Goal: Find specific page/section: Find specific page/section

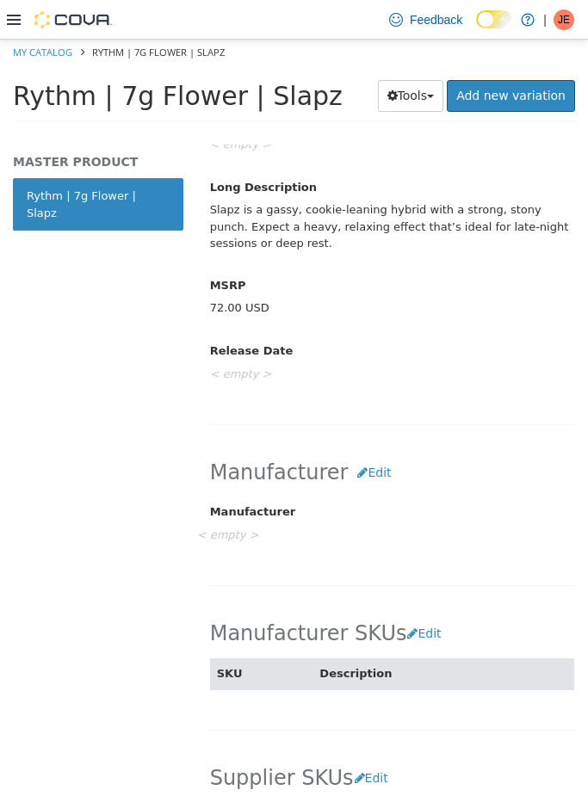
scroll to position [1122, 0]
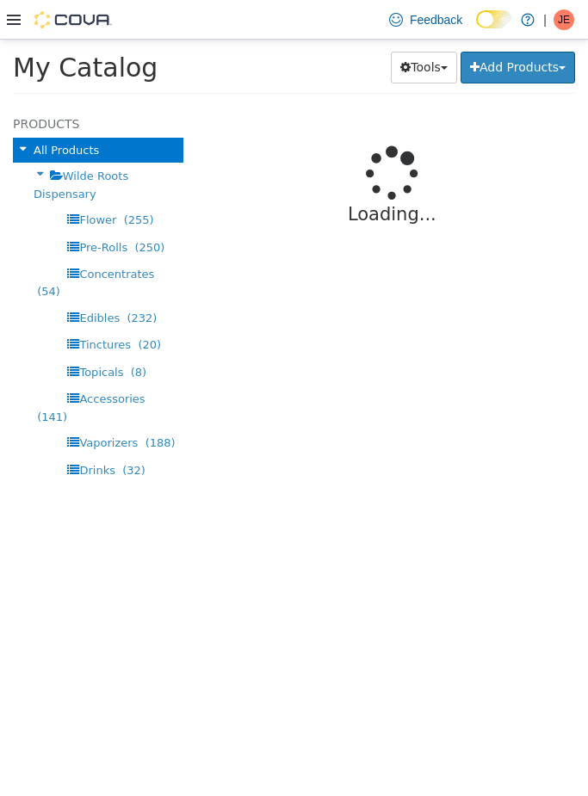
select select "**********"
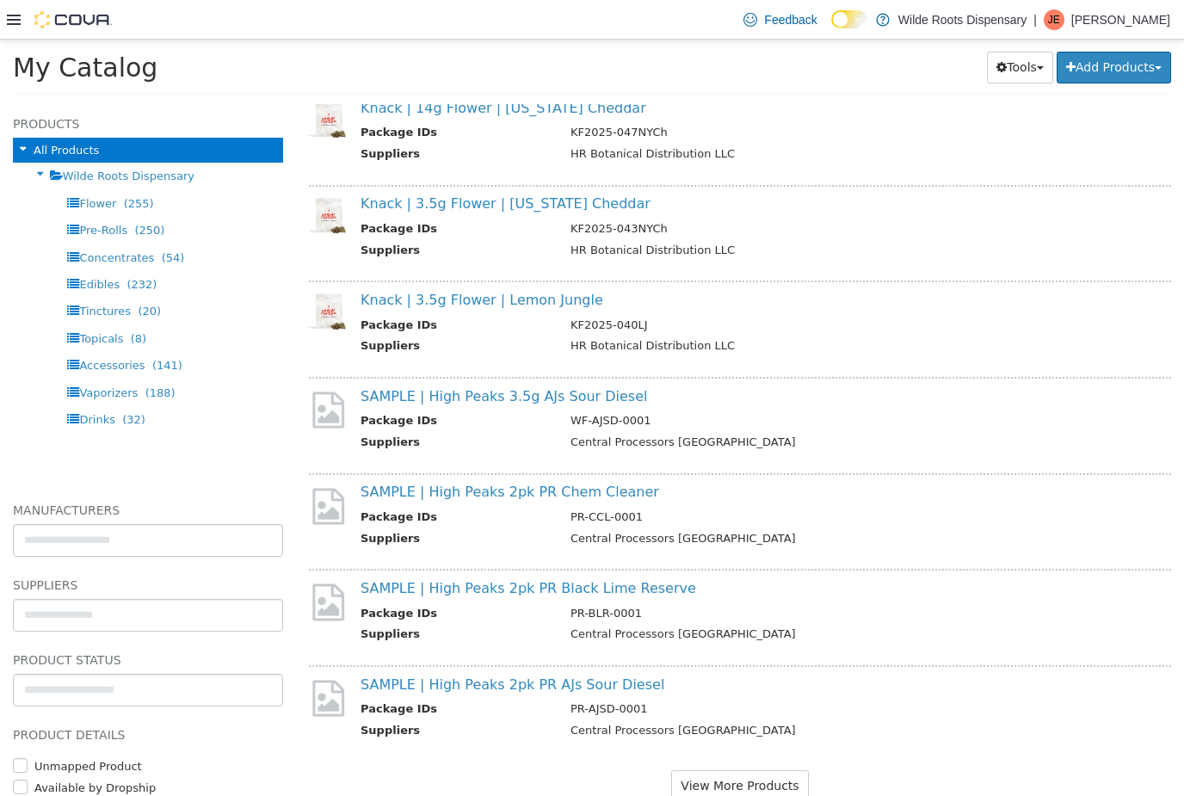
scroll to position [1255, 0]
